Goal: Task Accomplishment & Management: Manage account settings

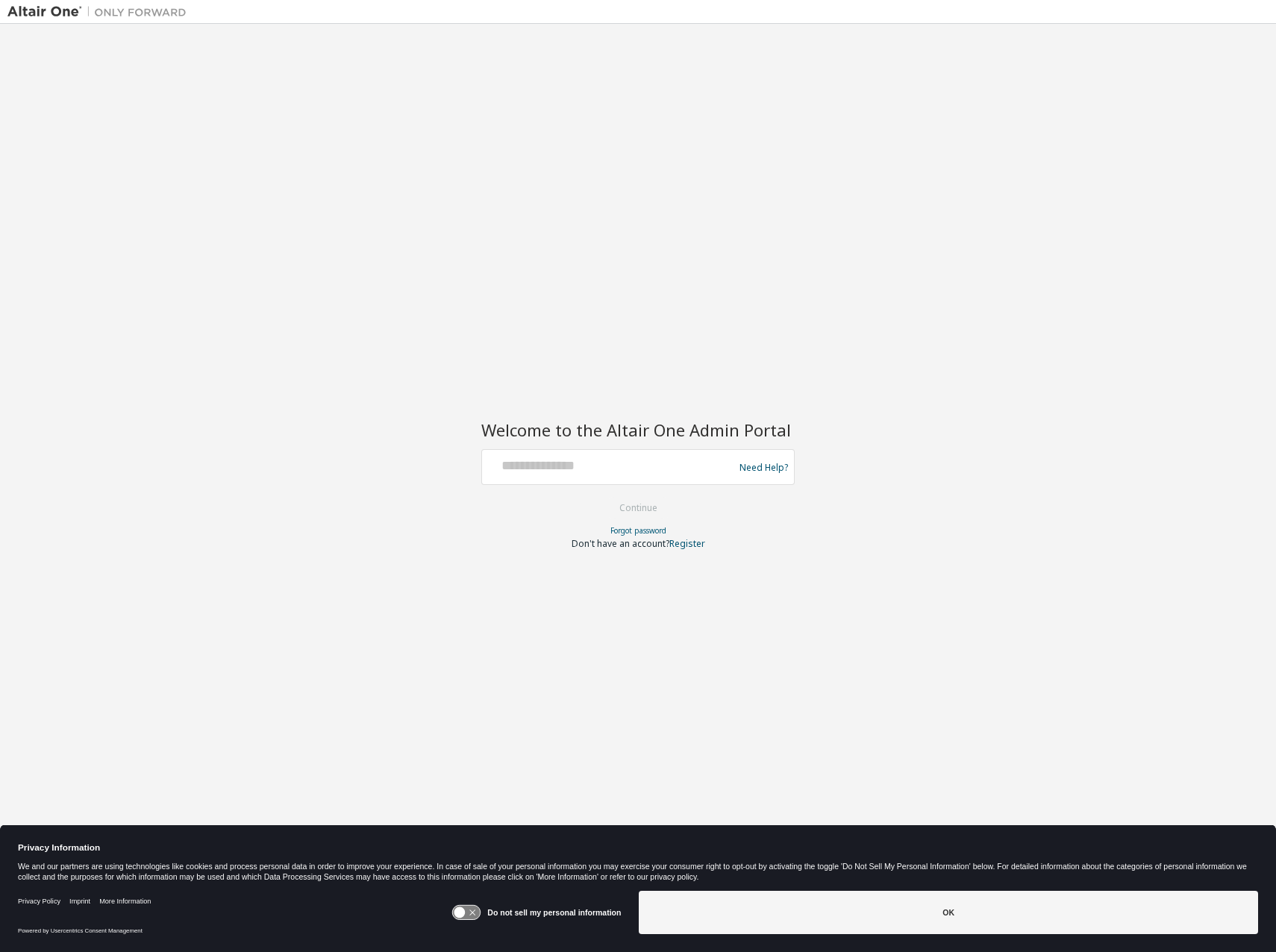
click at [650, 478] on div at bounding box center [609, 467] width 244 height 29
click at [607, 470] on input "text" at bounding box center [609, 463] width 244 height 21
paste input "**********"
type input "**********"
click at [644, 509] on button "Continue" at bounding box center [638, 509] width 69 height 22
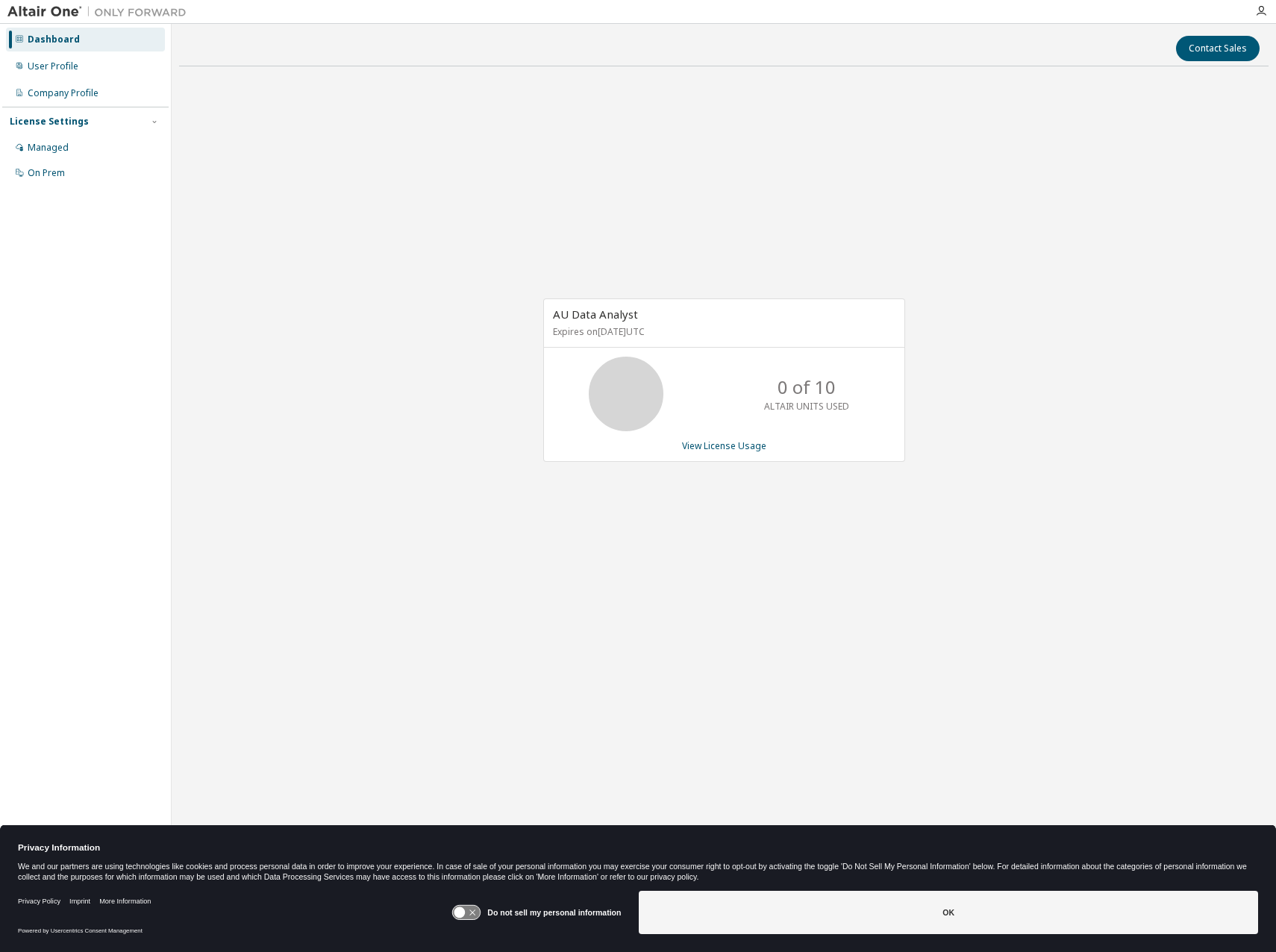
click at [1253, 6] on div at bounding box center [1262, 11] width 30 height 12
click at [1270, 14] on div at bounding box center [1262, 11] width 30 height 12
click at [1269, 11] on div at bounding box center [1262, 11] width 30 height 12
click at [1263, 11] on icon "button" at bounding box center [1261, 11] width 12 height 12
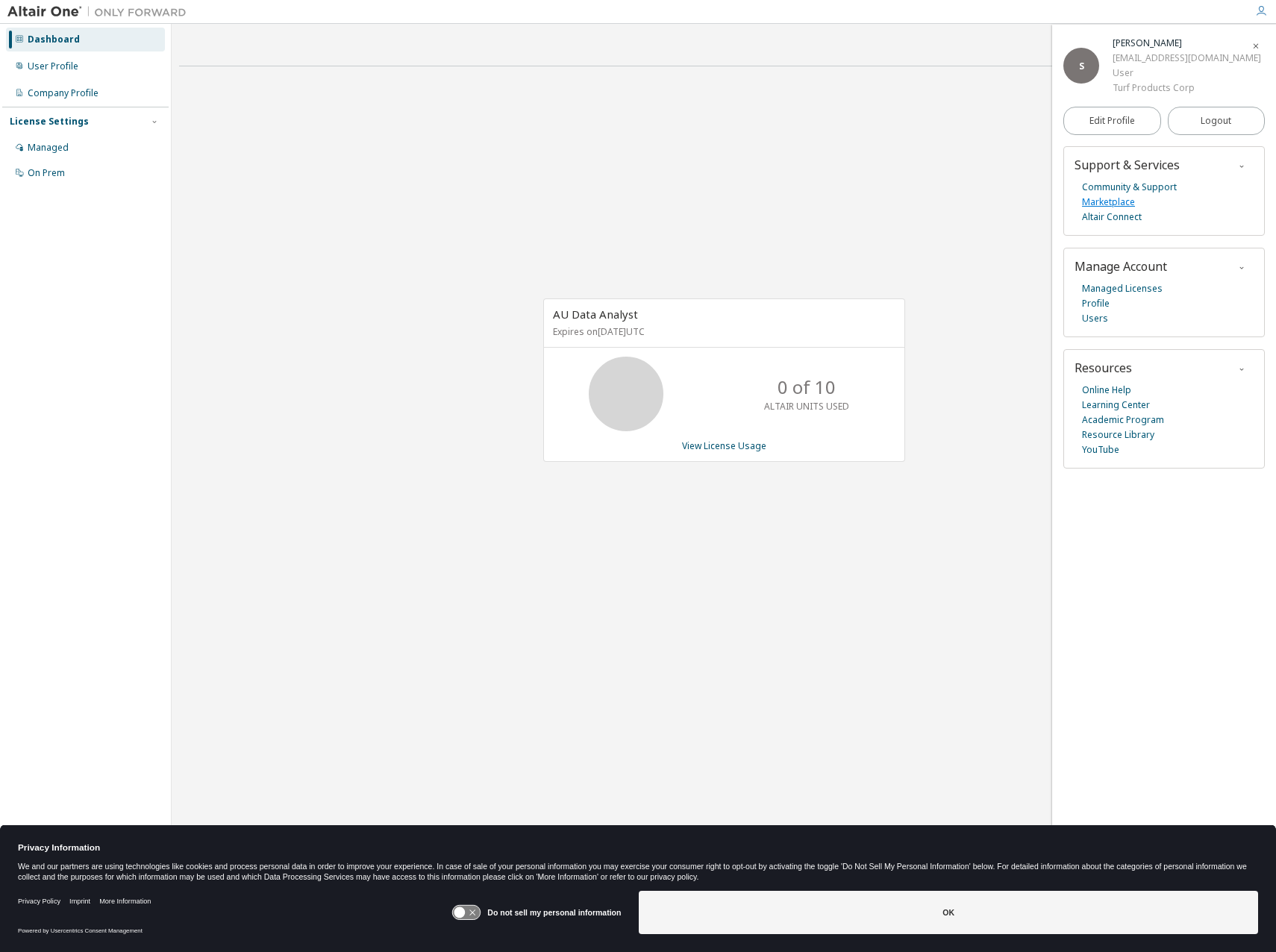
click at [1113, 205] on link "Marketplace" at bounding box center [1108, 202] width 53 height 15
click at [56, 71] on div "User Profile" at bounding box center [53, 66] width 51 height 12
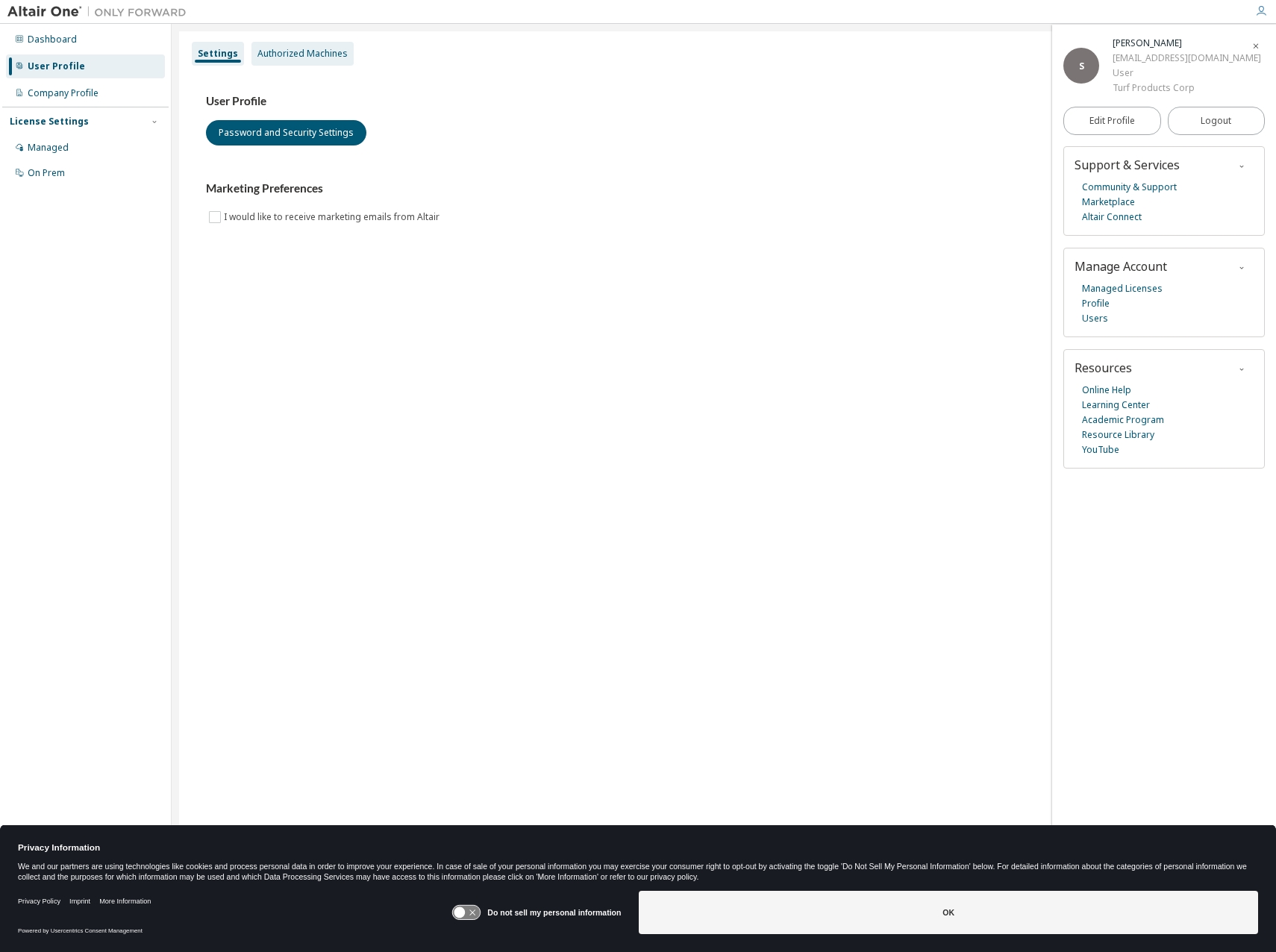
click at [312, 58] on div "Authorized Machines" at bounding box center [303, 53] width 91 height 12
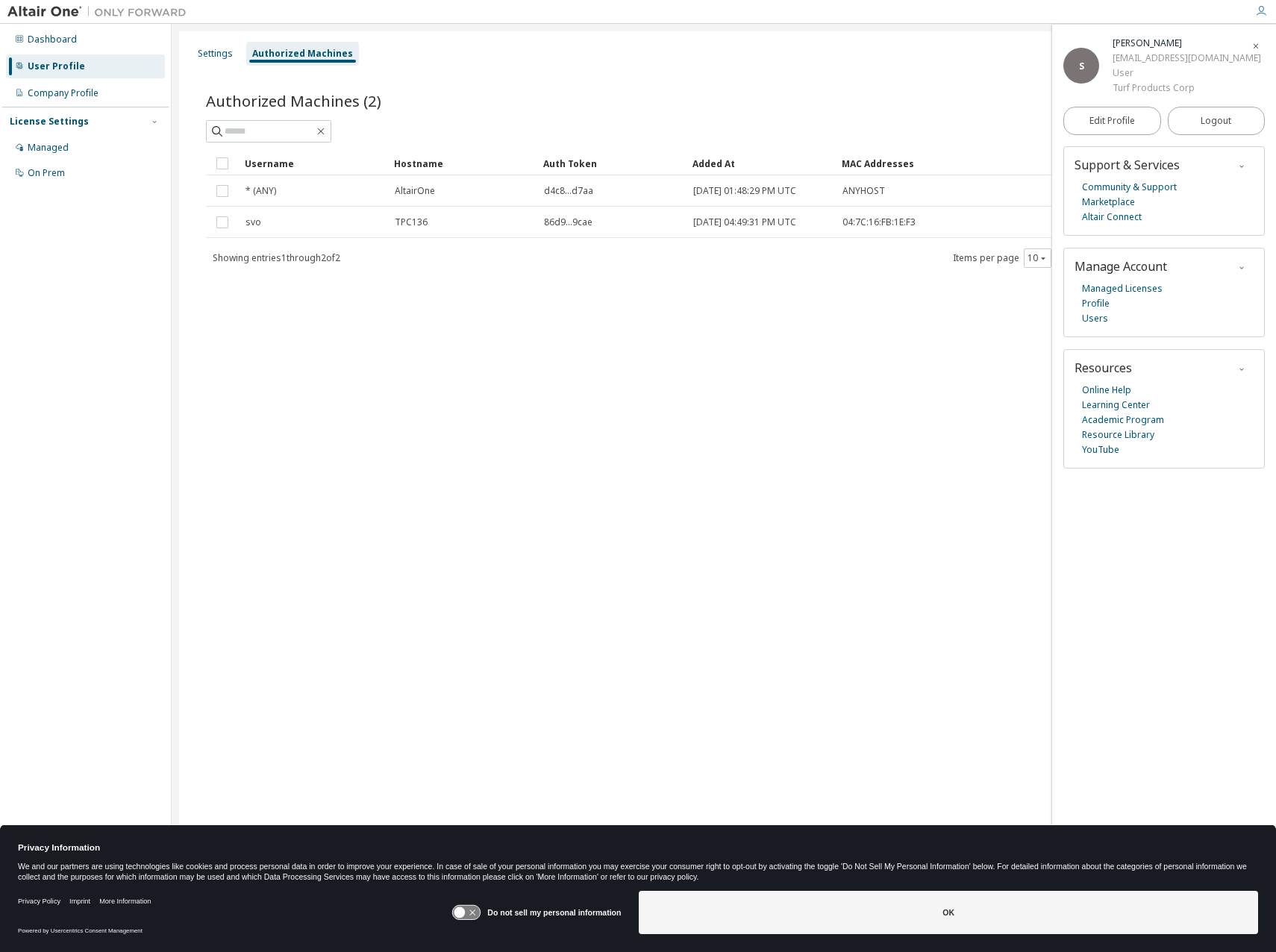
click at [447, 444] on div "Settings Authorized Machines Authorized Machines (2) Generate Auth Code Clear L…" at bounding box center [723, 466] width 1089 height 870
click at [60, 151] on div "Managed" at bounding box center [48, 147] width 41 height 12
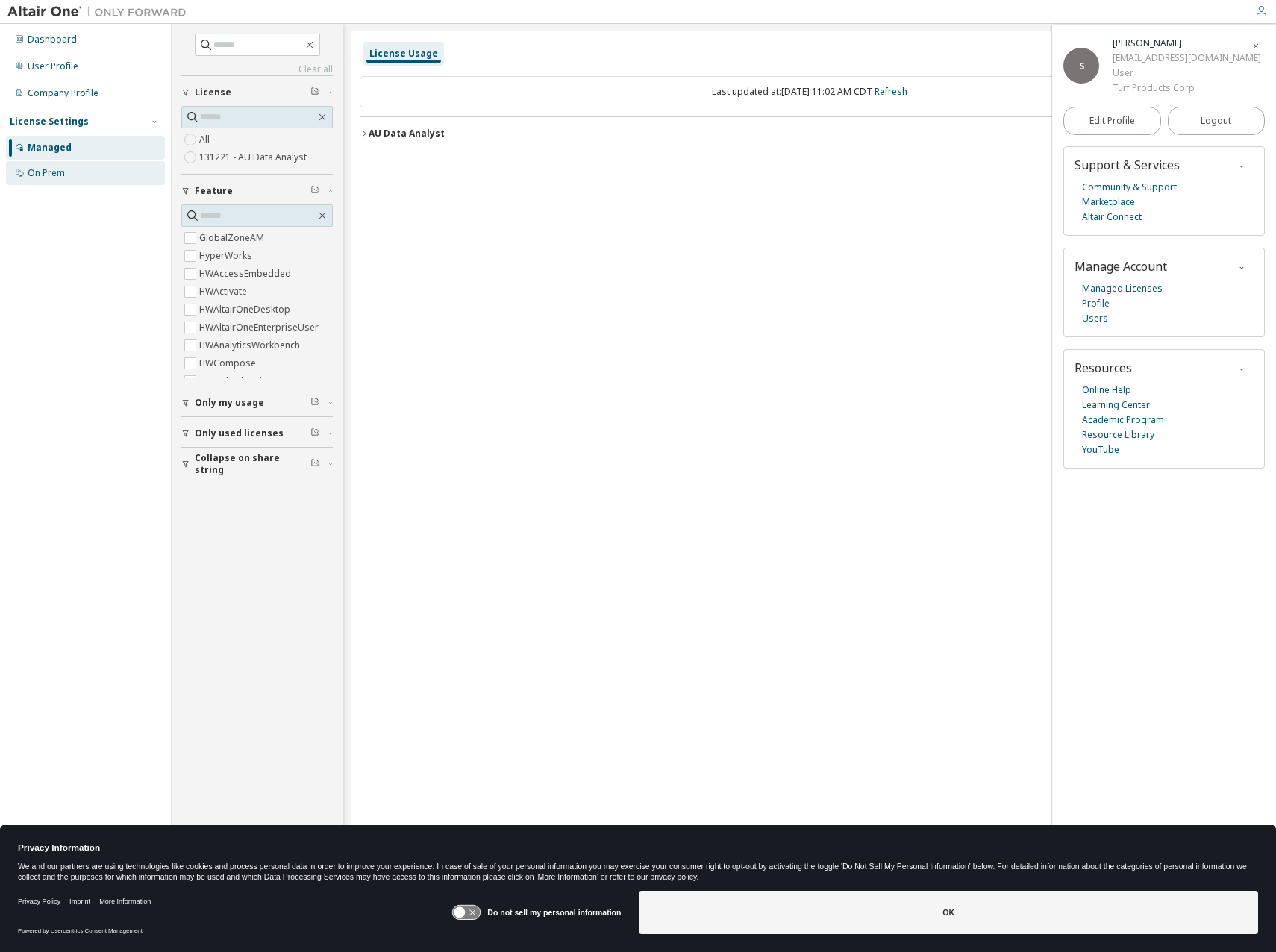
click at [58, 168] on div "On Prem" at bounding box center [46, 172] width 37 height 12
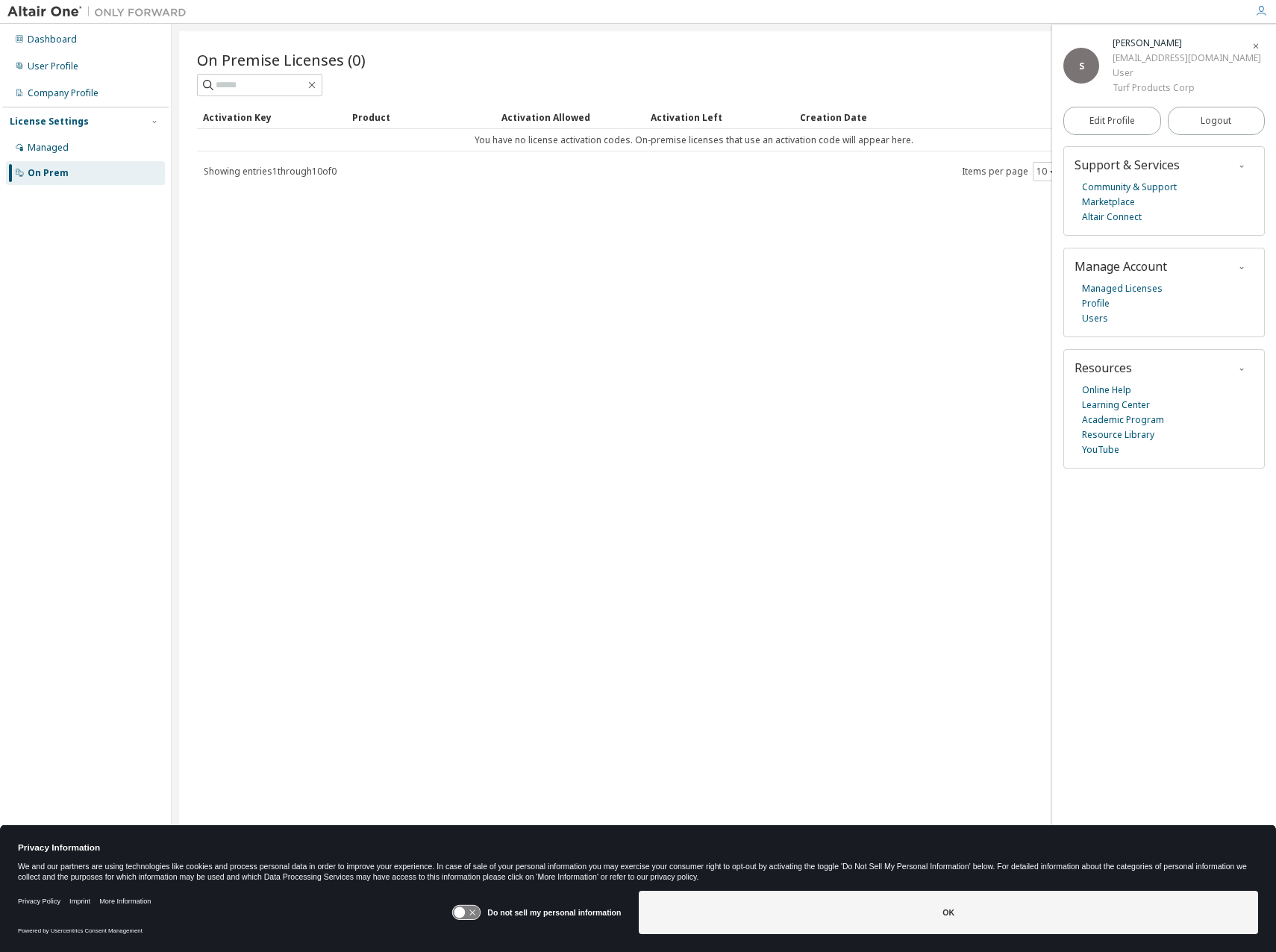
click at [660, 312] on div "On Premise Licenses (0) Clear Load Save Save As Field Operator Value Select fil…" at bounding box center [723, 466] width 1089 height 870
click at [56, 63] on div "User Profile" at bounding box center [53, 66] width 51 height 12
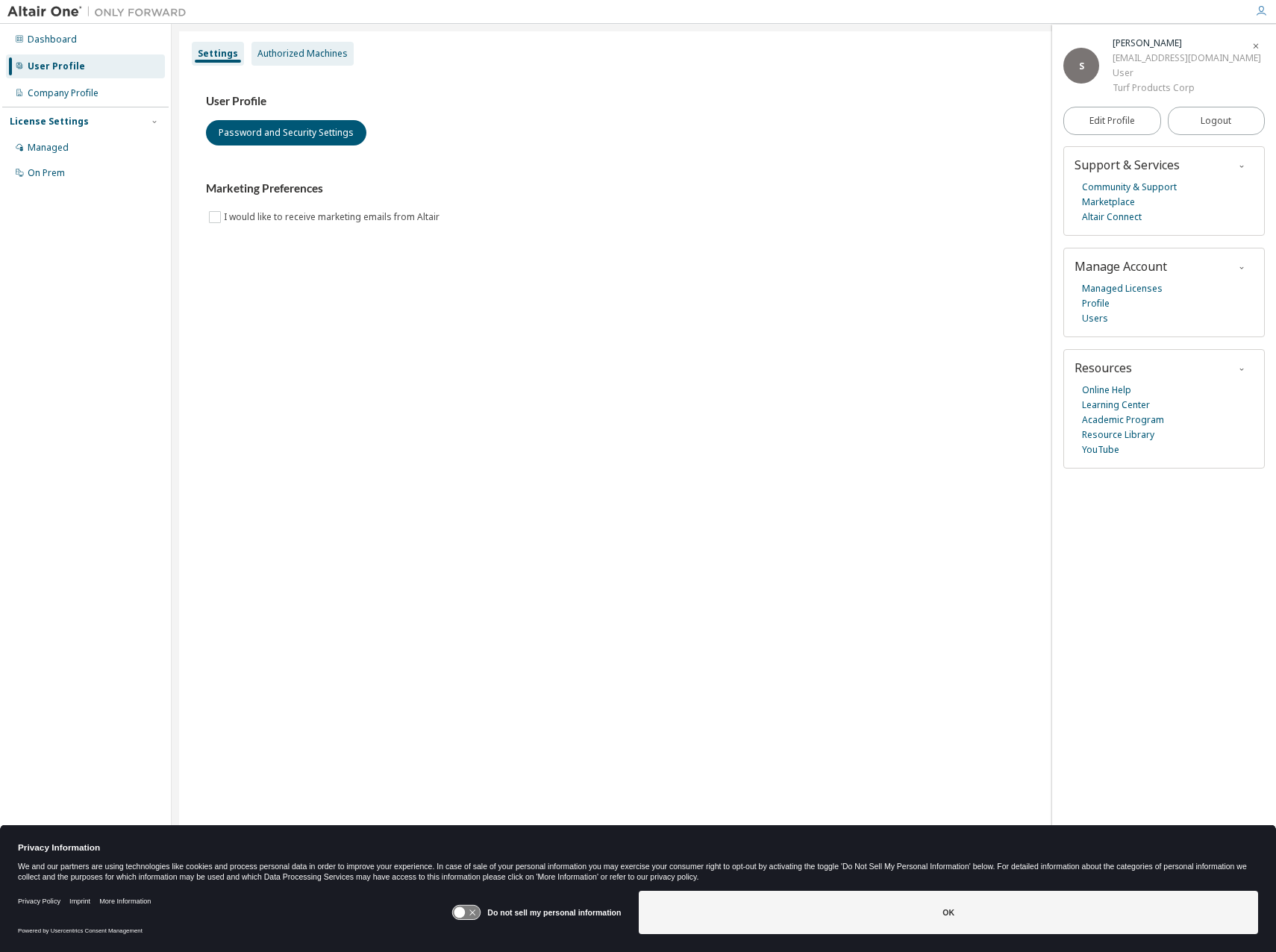
click at [336, 60] on div "Authorized Machines" at bounding box center [303, 54] width 102 height 24
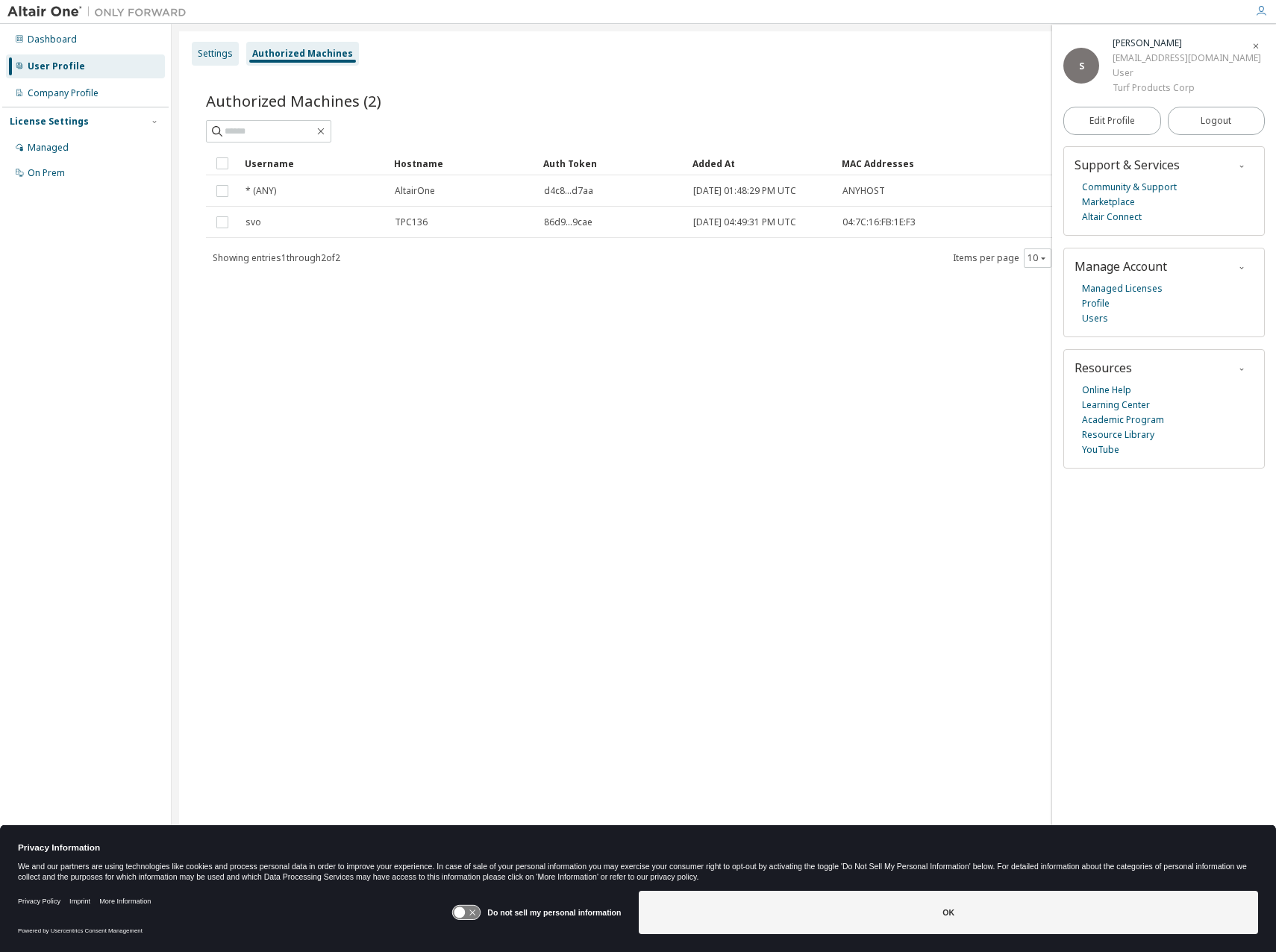
click at [220, 57] on div "Settings" at bounding box center [215, 53] width 35 height 12
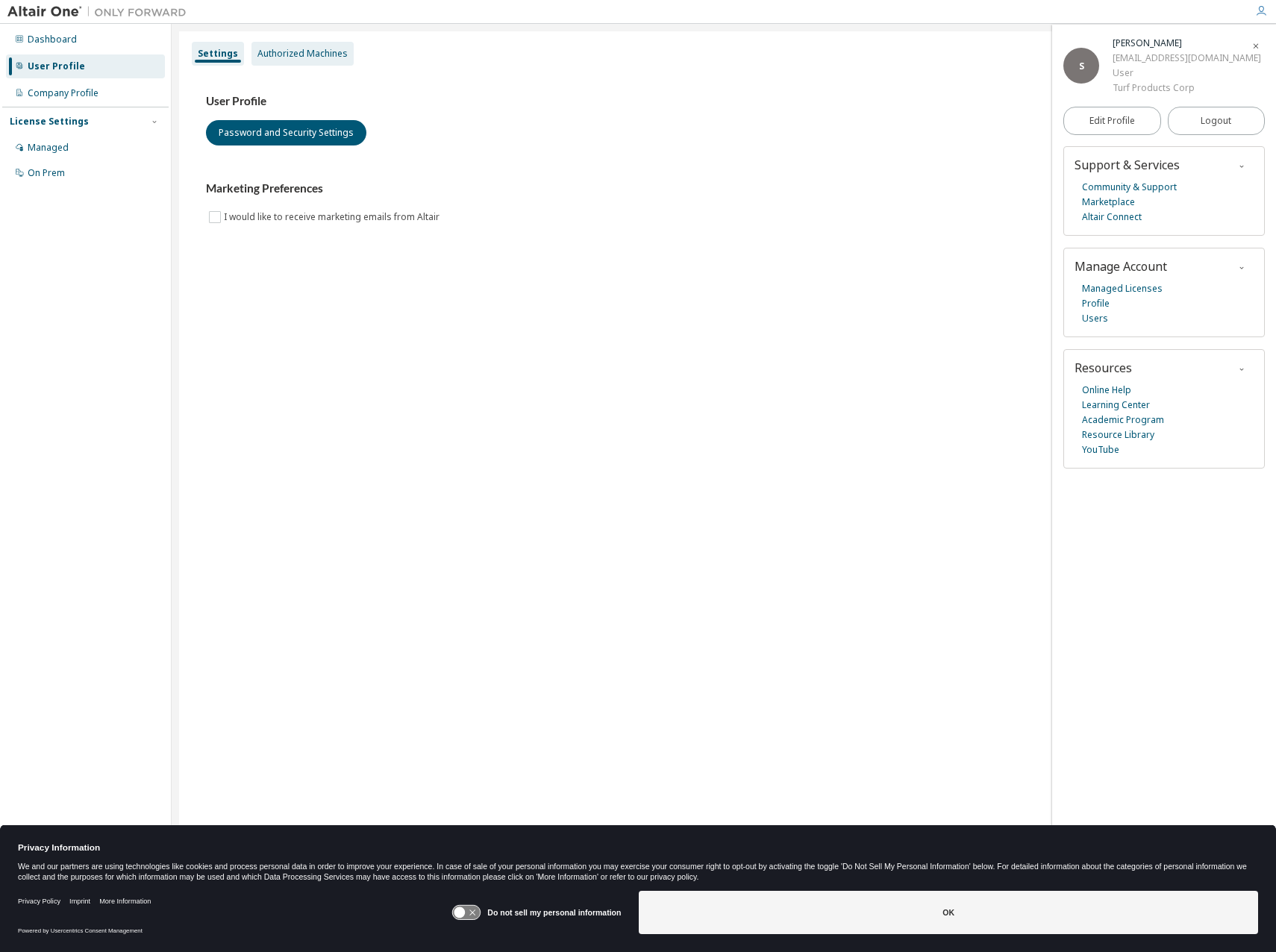
click at [297, 52] on div "Authorized Machines" at bounding box center [303, 53] width 91 height 12
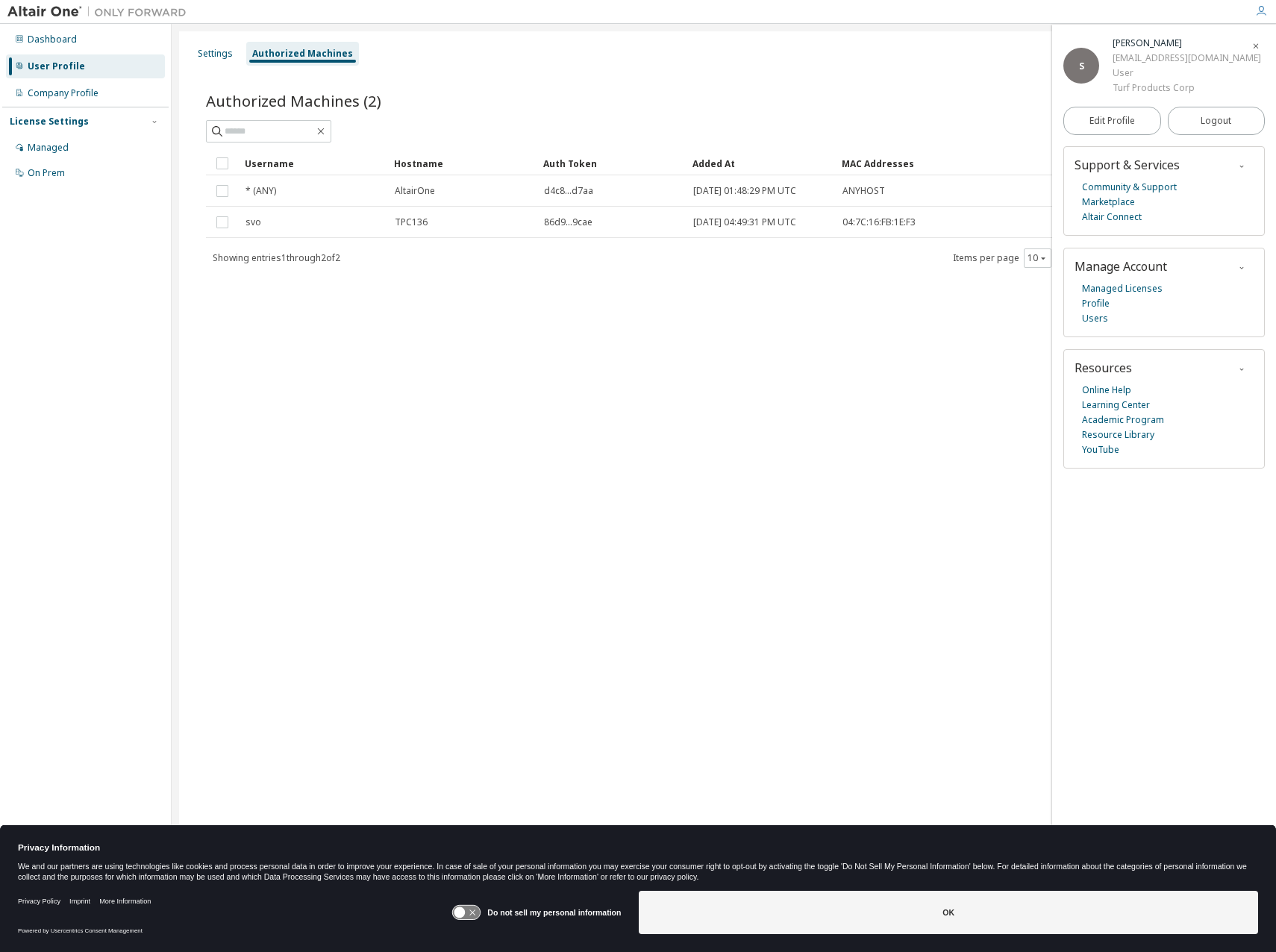
click at [1255, 45] on icon "button" at bounding box center [1255, 46] width 9 height 9
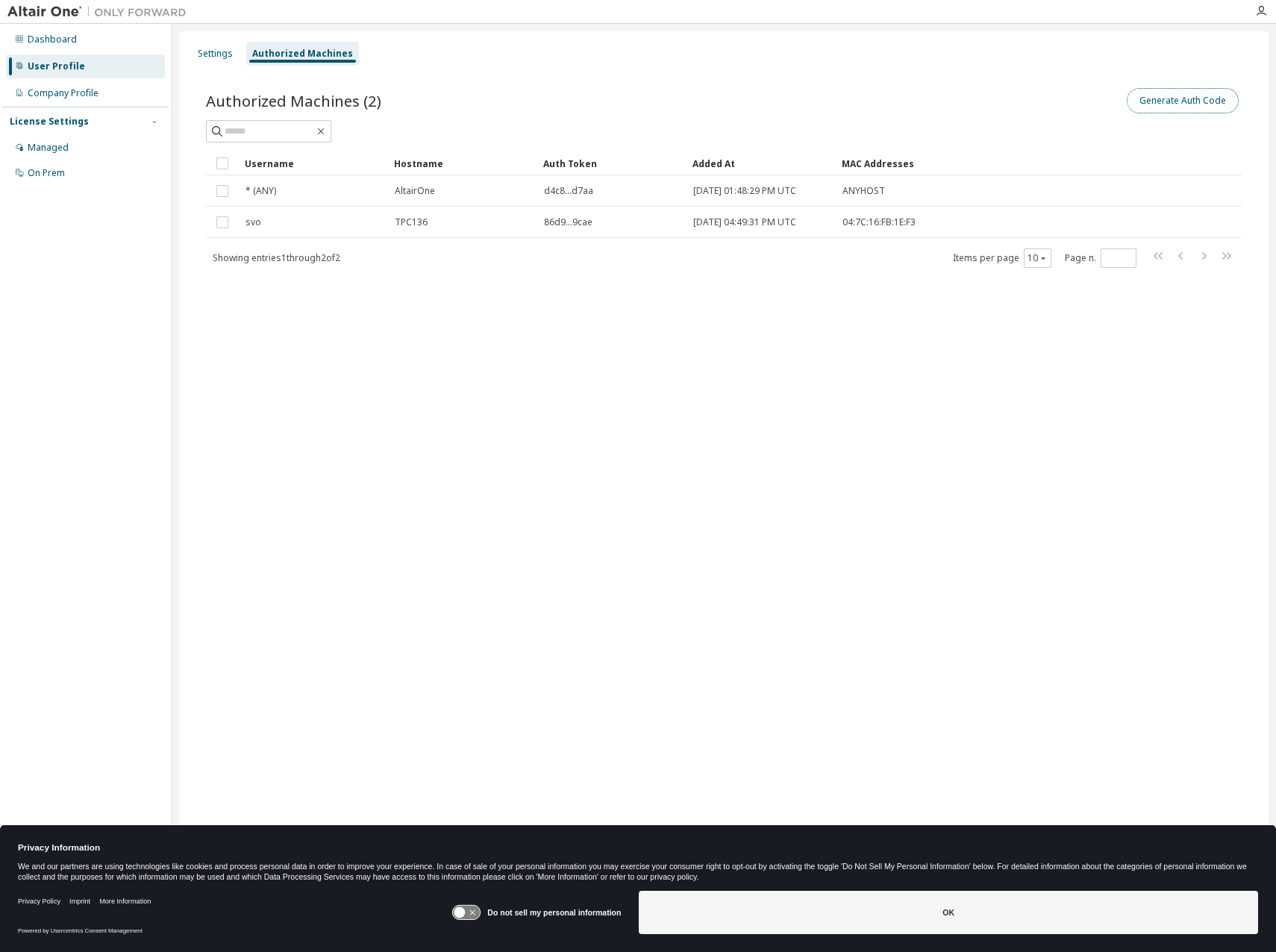
click at [1162, 100] on button "Generate Auth Code" at bounding box center [1182, 101] width 112 height 25
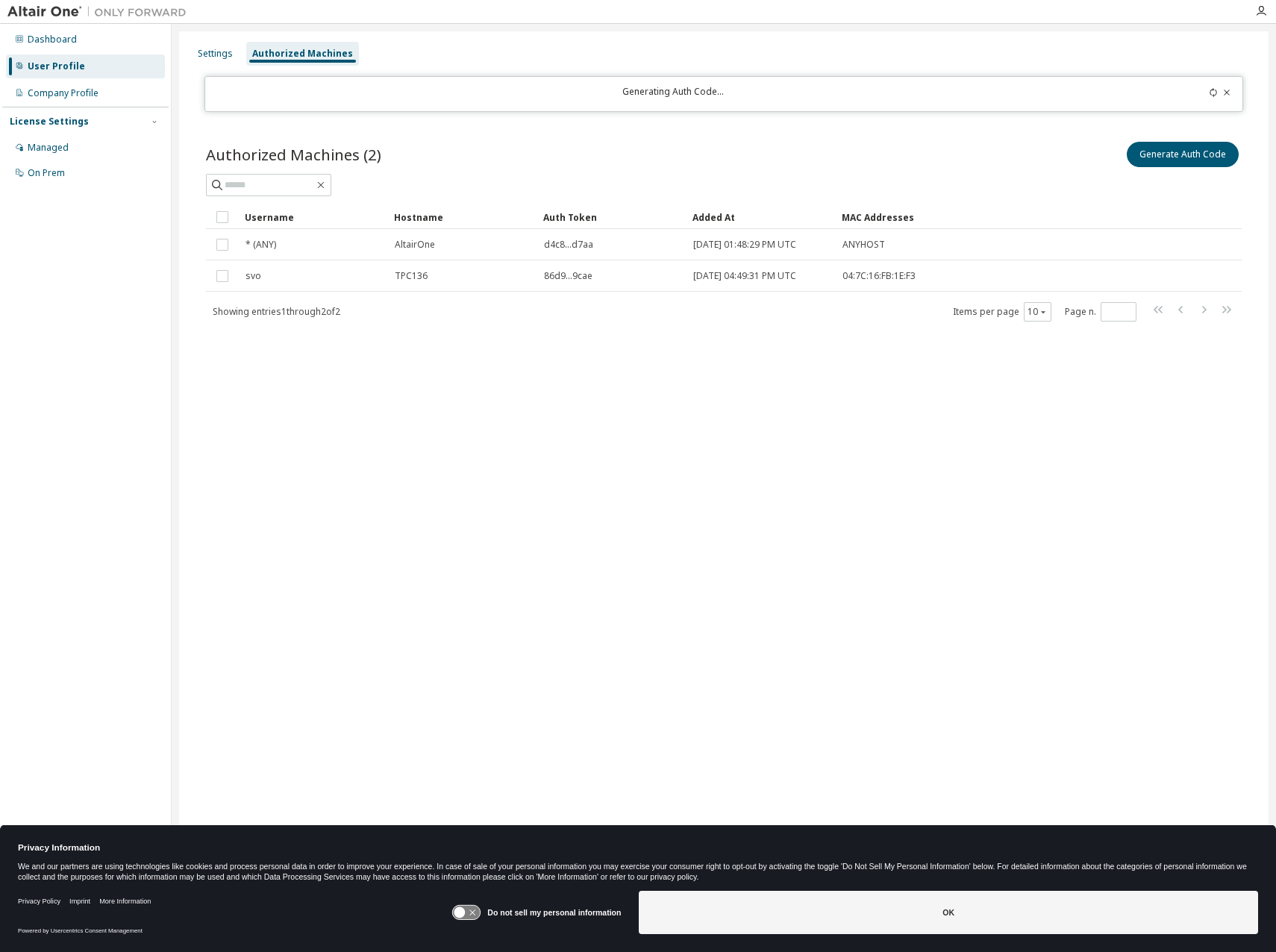
click at [1095, 141] on div "Generate Auth Code" at bounding box center [983, 154] width 518 height 31
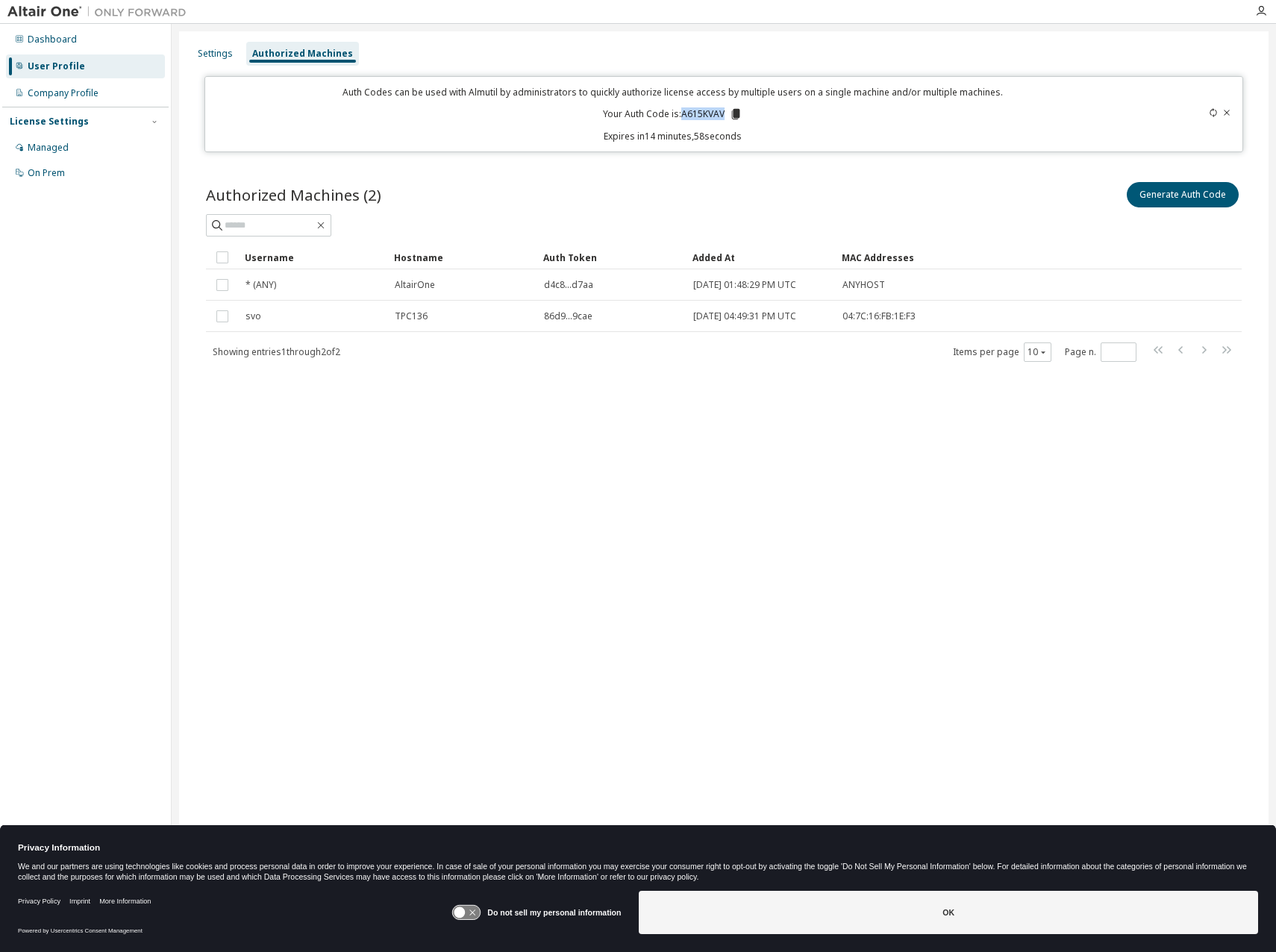
drag, startPoint x: 683, startPoint y: 117, endPoint x: 725, endPoint y: 118, distance: 42.0
click at [725, 118] on p "Your Auth Code is: A615KVAV" at bounding box center [673, 114] width 140 height 14
click at [735, 117] on icon at bounding box center [736, 114] width 8 height 10
click at [610, 492] on div "Settings Authorized Machines Auth Codes can be used with Almutil by administrat…" at bounding box center [723, 466] width 1089 height 870
click at [64, 94] on div "Company Profile" at bounding box center [63, 93] width 71 height 12
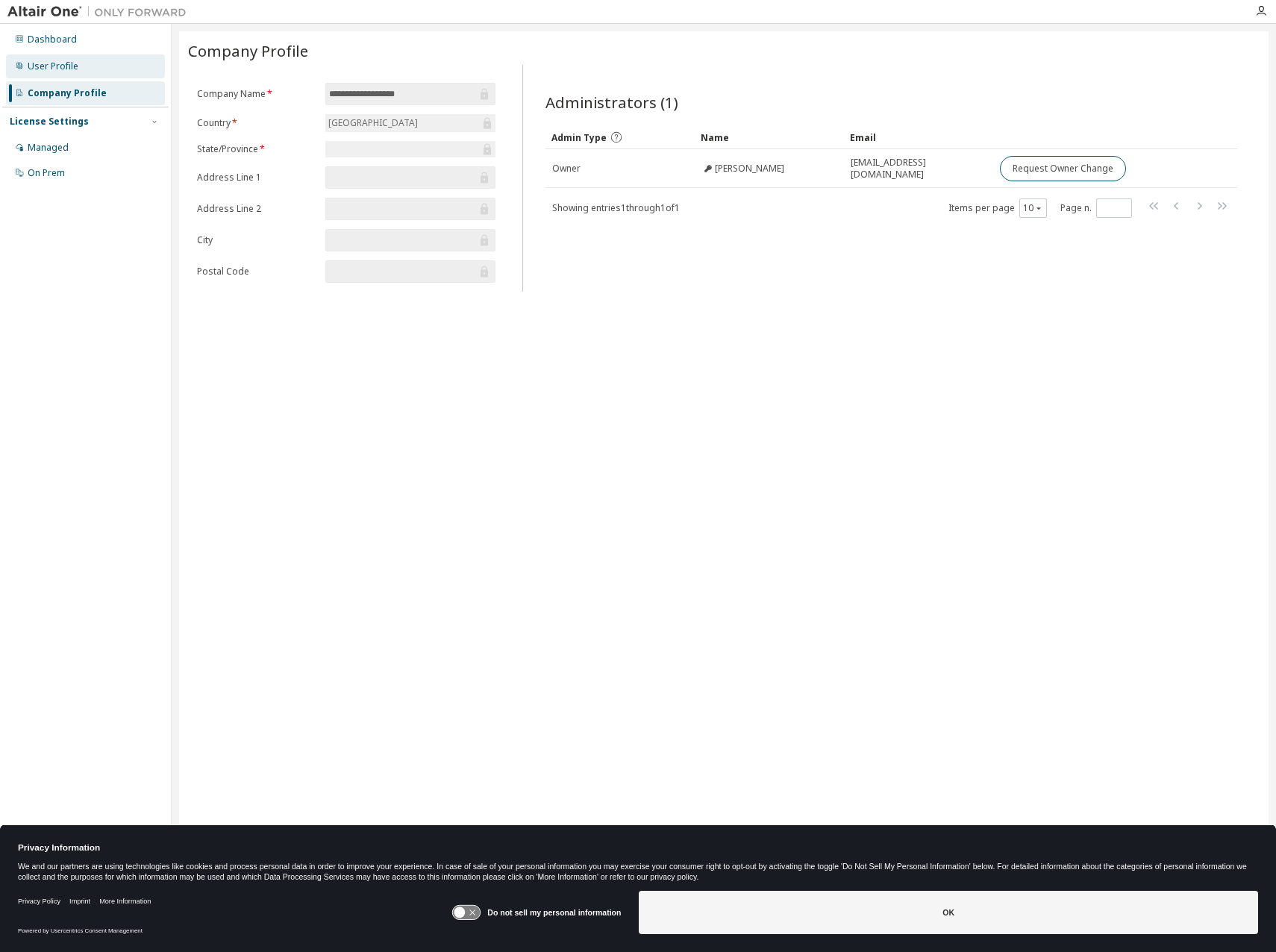
click at [62, 67] on div "User Profile" at bounding box center [53, 66] width 51 height 12
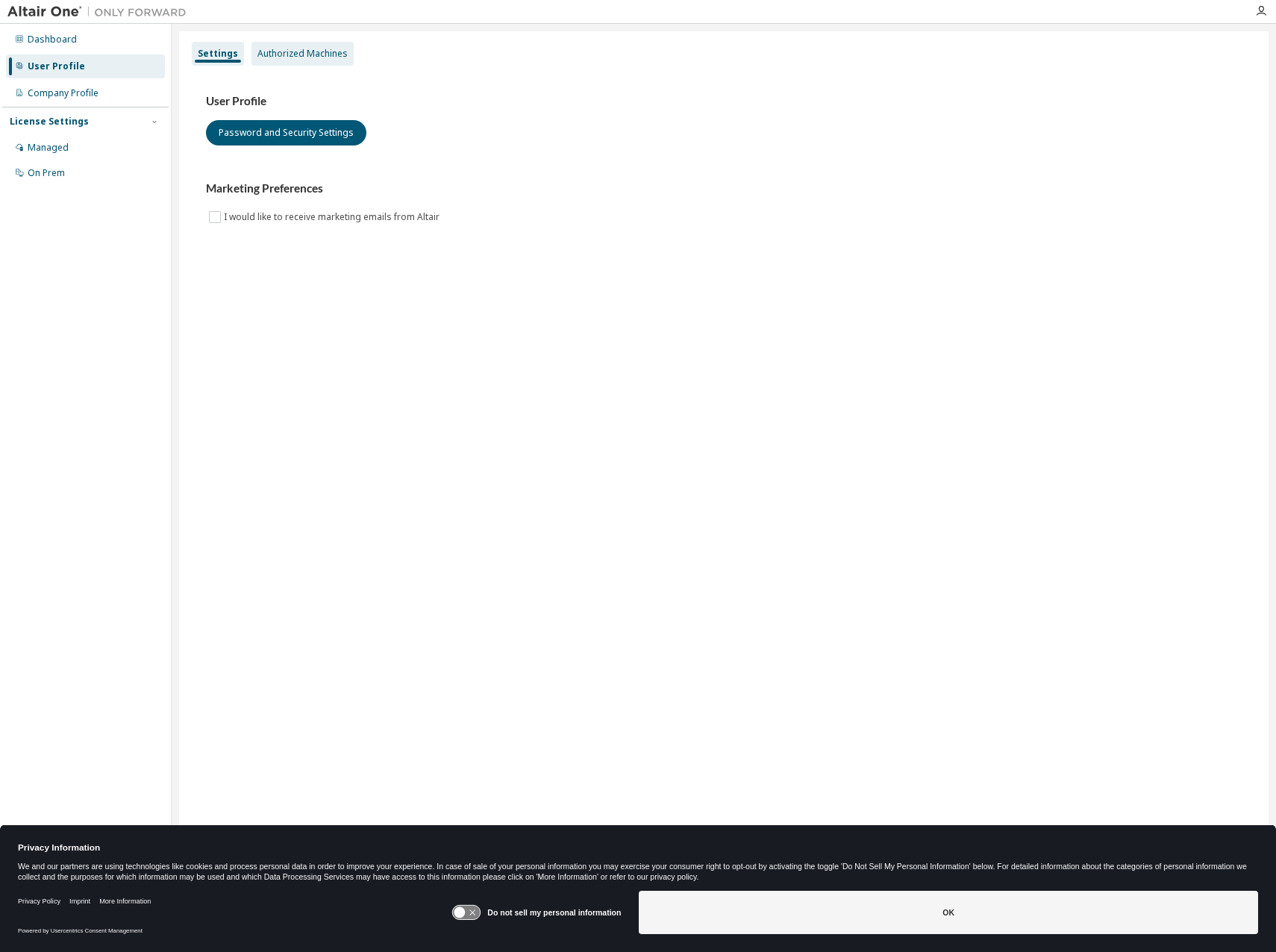
click at [280, 56] on div "Authorized Machines" at bounding box center [303, 53] width 91 height 12
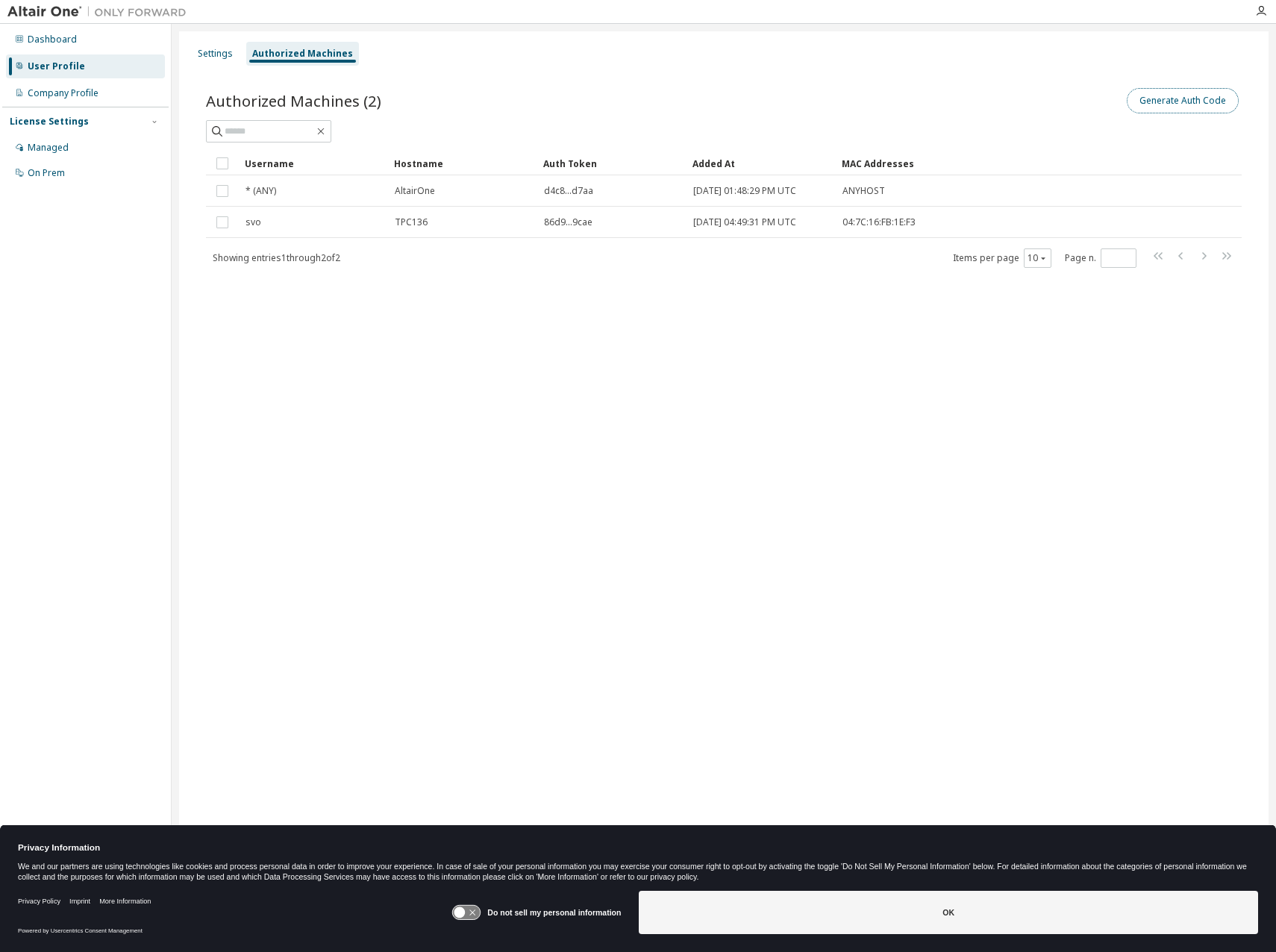
click at [1161, 92] on button "Generate Auth Code" at bounding box center [1182, 101] width 112 height 25
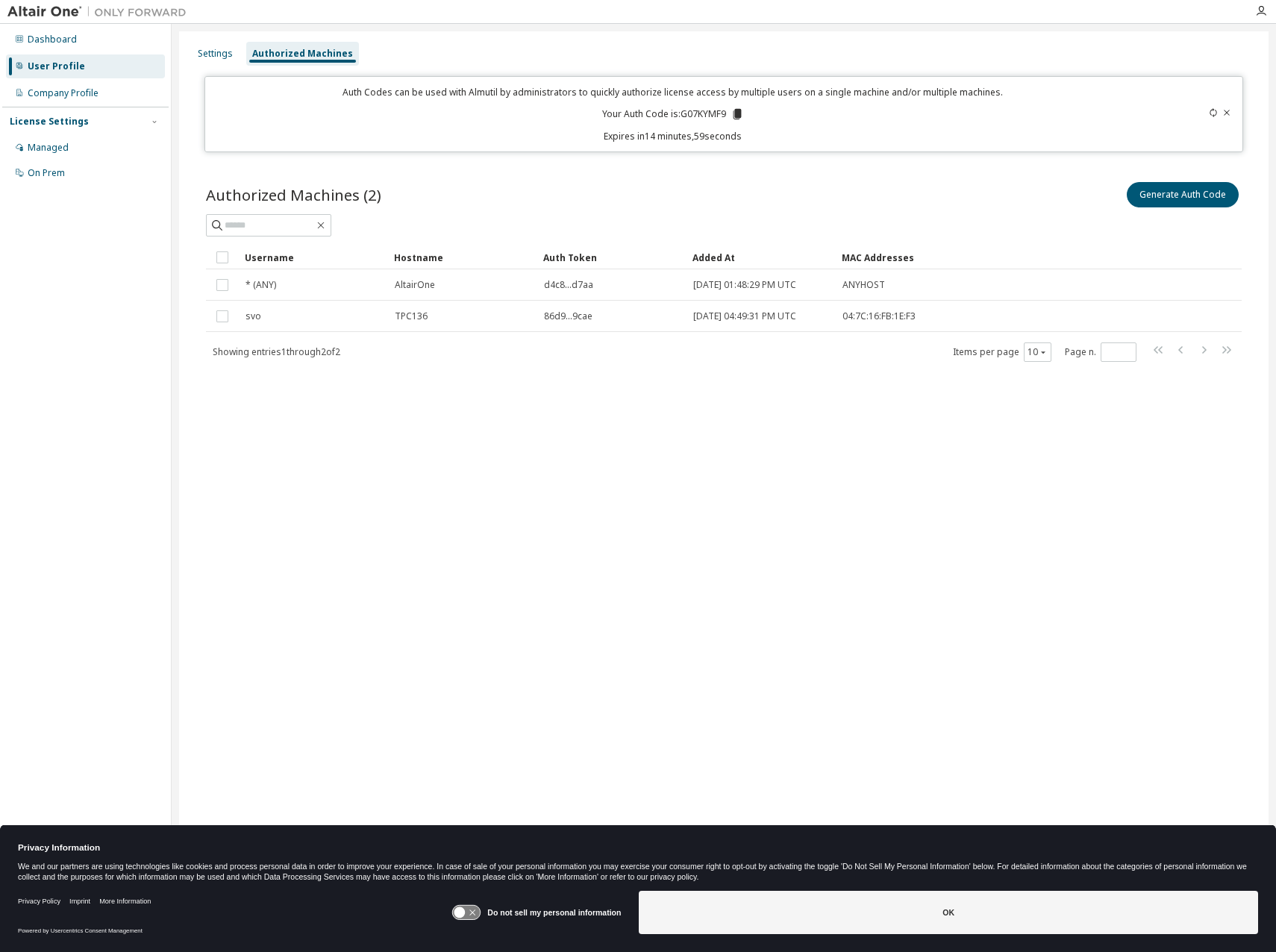
click at [737, 110] on icon at bounding box center [737, 114] width 8 height 10
